Goal: Transaction & Acquisition: Purchase product/service

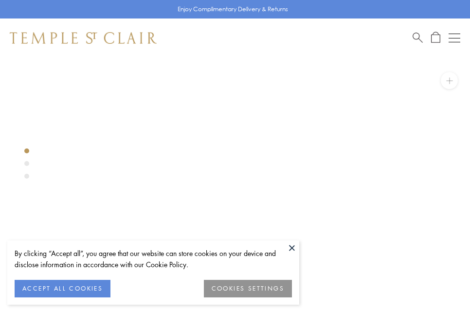
scroll to position [195, 0]
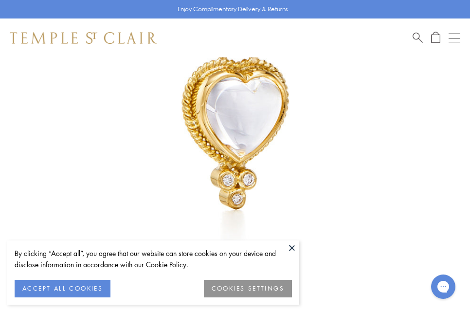
click at [293, 250] on button at bounding box center [292, 247] width 15 height 15
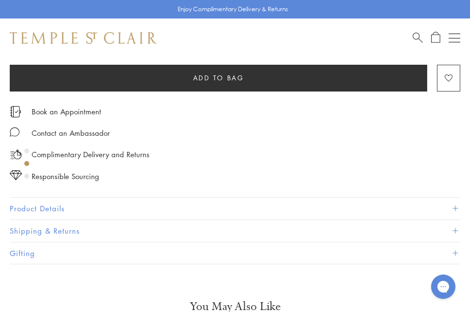
scroll to position [487, 0]
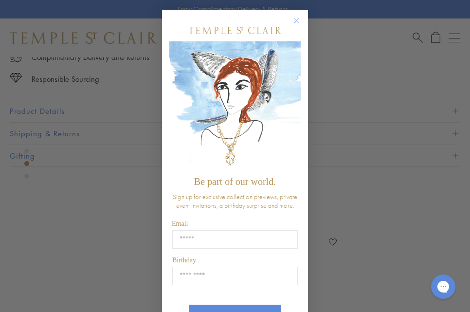
scroll to position [828, 0]
drag, startPoint x: 296, startPoint y: 12, endPoint x: 293, endPoint y: 23, distance: 11.6
click at [296, 14] on form "Be part of our world. Sign up for exclusive collection previews, private event …" at bounding box center [235, 183] width 146 height 347
click at [293, 23] on circle "Close dialog" at bounding box center [297, 21] width 12 height 12
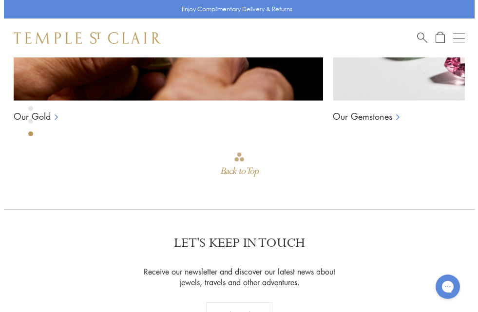
scroll to position [1460, 0]
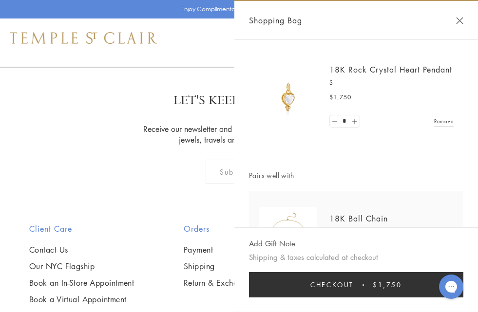
click at [317, 281] on span "Checkout" at bounding box center [331, 284] width 43 height 11
